Goal: Download file/media

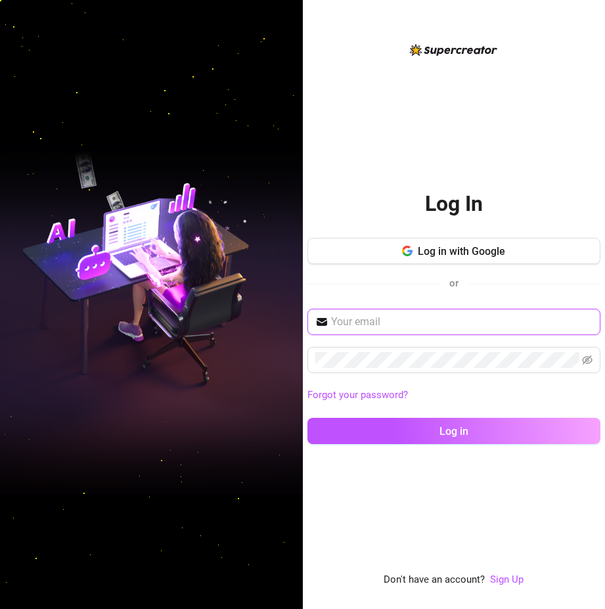
click at [396, 321] on input "text" at bounding box center [461, 322] width 261 height 16
paste input "juan@2ez4me.ink"
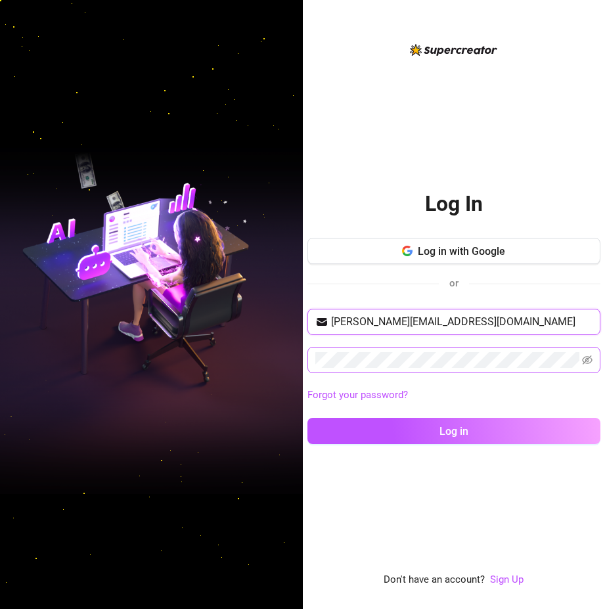
type input "juan@2ez4me.ink"
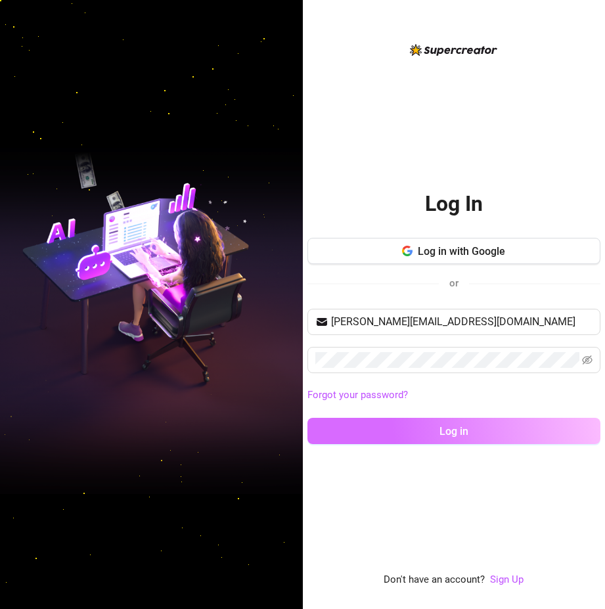
click at [420, 432] on button "Log in" at bounding box center [453, 431] width 293 height 26
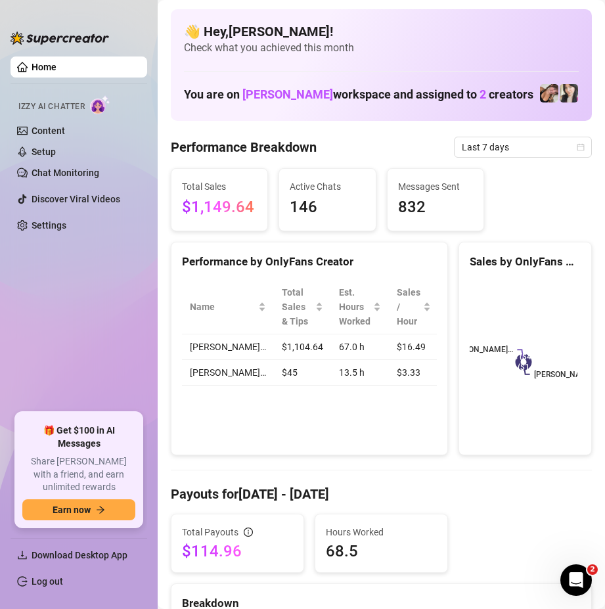
click at [57, 62] on link "Home" at bounding box center [44, 67] width 25 height 11
click at [68, 550] on span "Download Desktop App" at bounding box center [80, 555] width 96 height 11
click at [57, 62] on link "Home" at bounding box center [44, 67] width 25 height 11
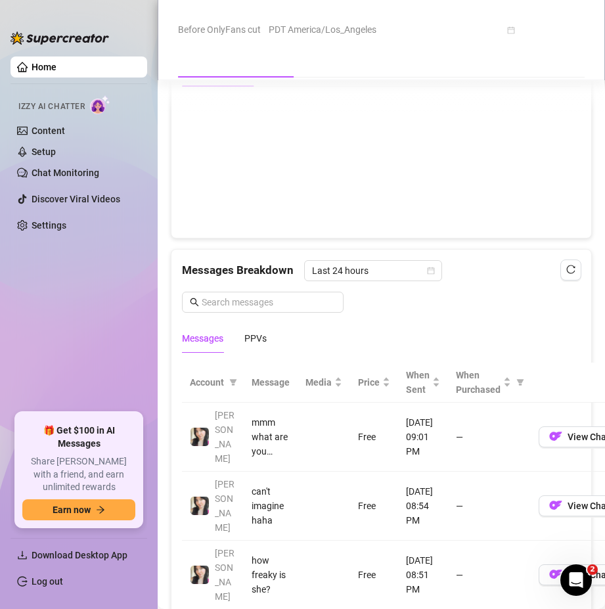
scroll to position [1248, 0]
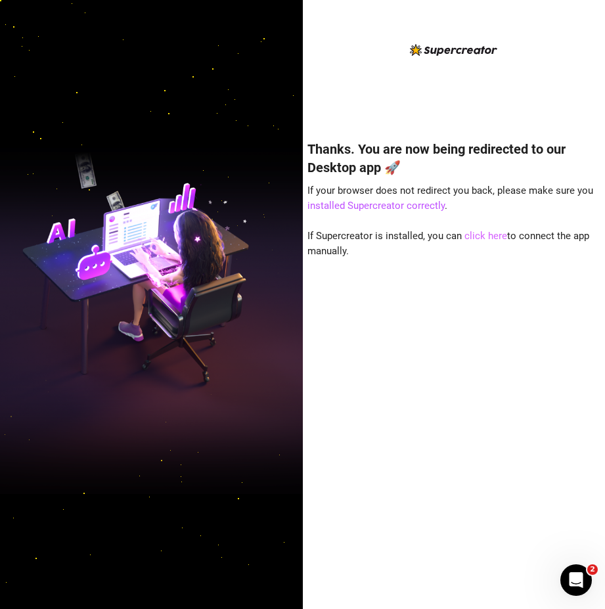
click at [479, 235] on link "click here" at bounding box center [486, 236] width 43 height 12
